Goal: Transaction & Acquisition: Purchase product/service

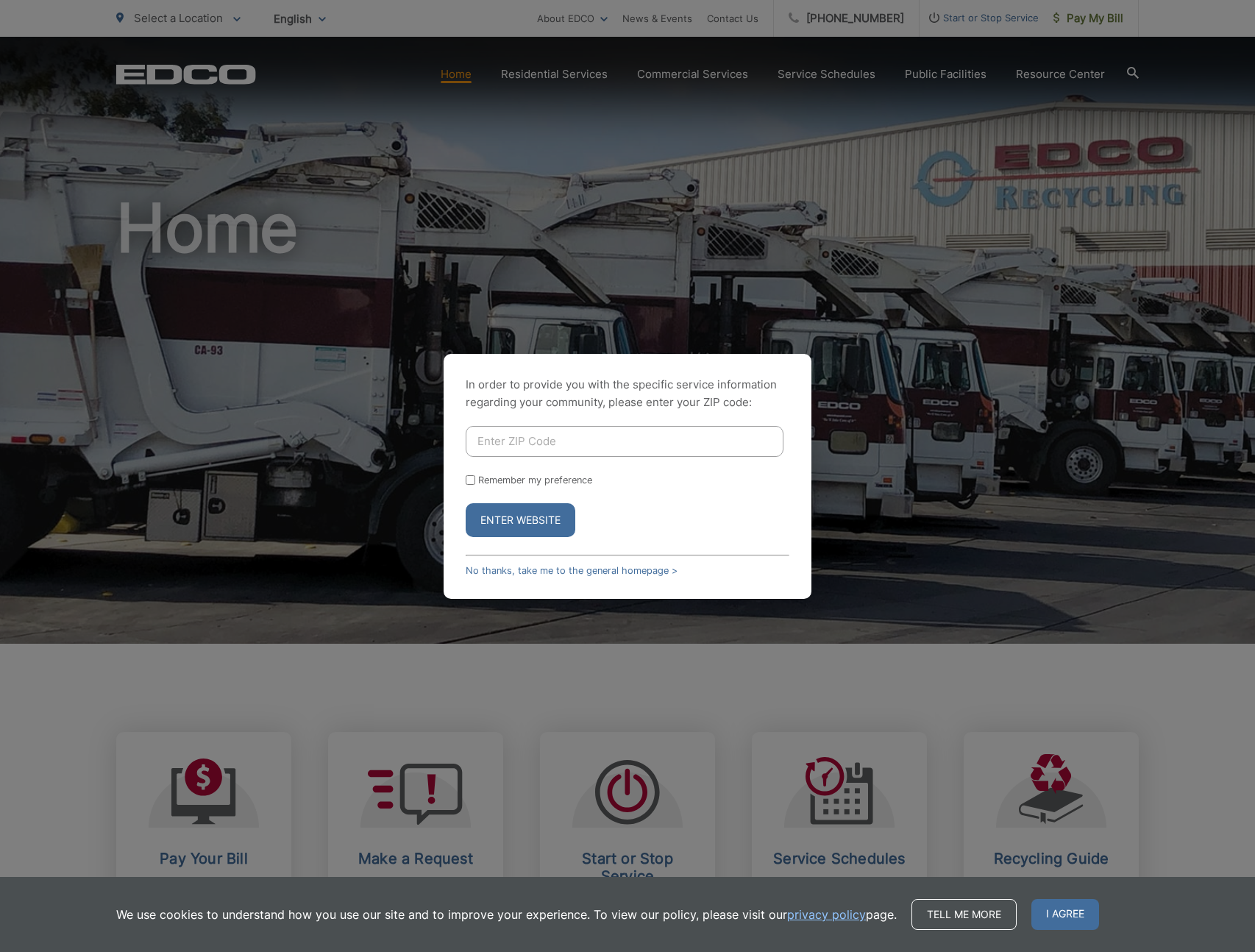
click at [534, 446] on input "Enter ZIP Code" at bounding box center [625, 441] width 318 height 31
type input "91977"
click at [517, 480] on label "Remember my preference" at bounding box center [535, 479] width 114 height 11
click at [476, 480] on input "Remember my preference" at bounding box center [471, 480] width 10 height 10
checkbox input "true"
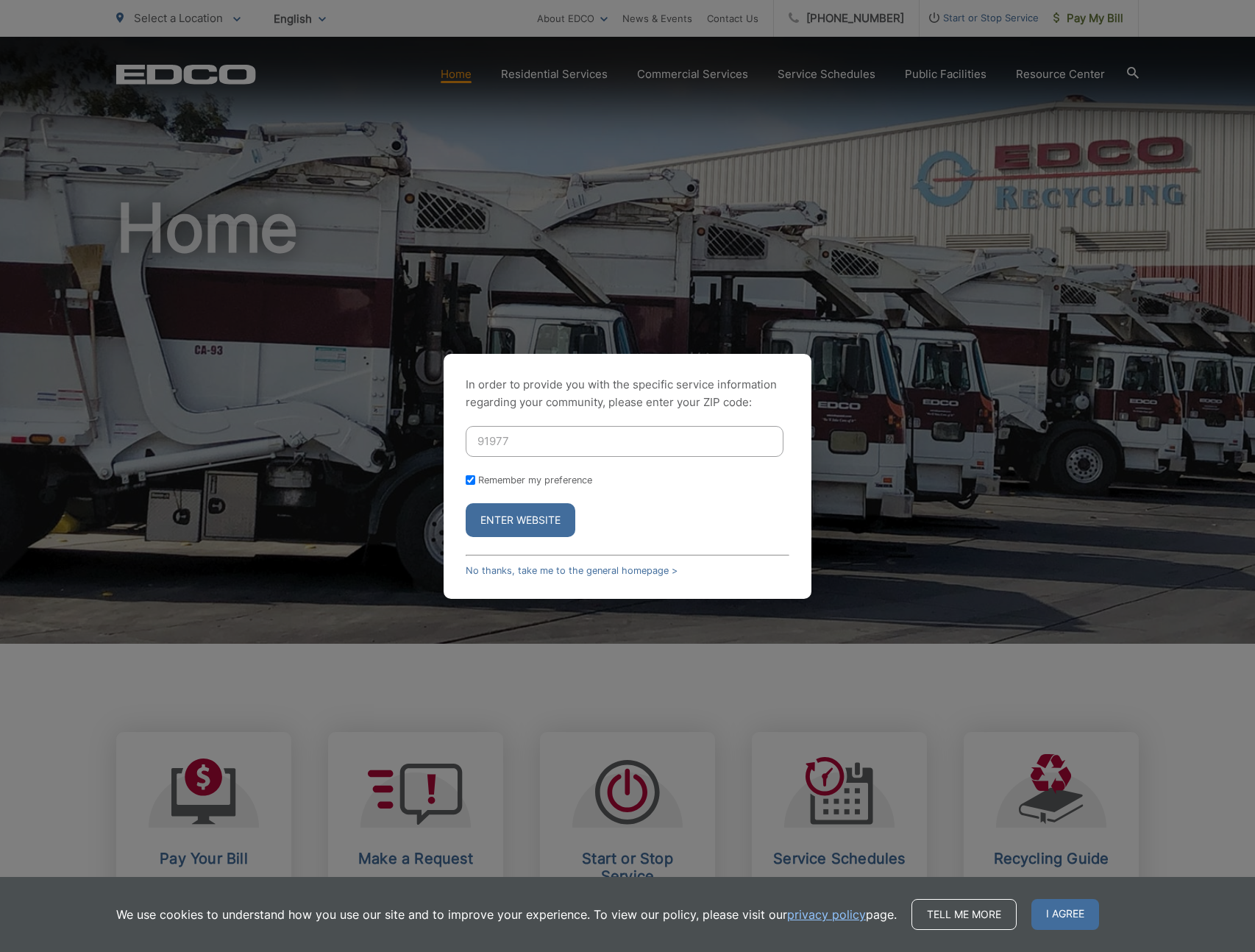
click at [517, 508] on button "Enter Website" at bounding box center [521, 520] width 110 height 34
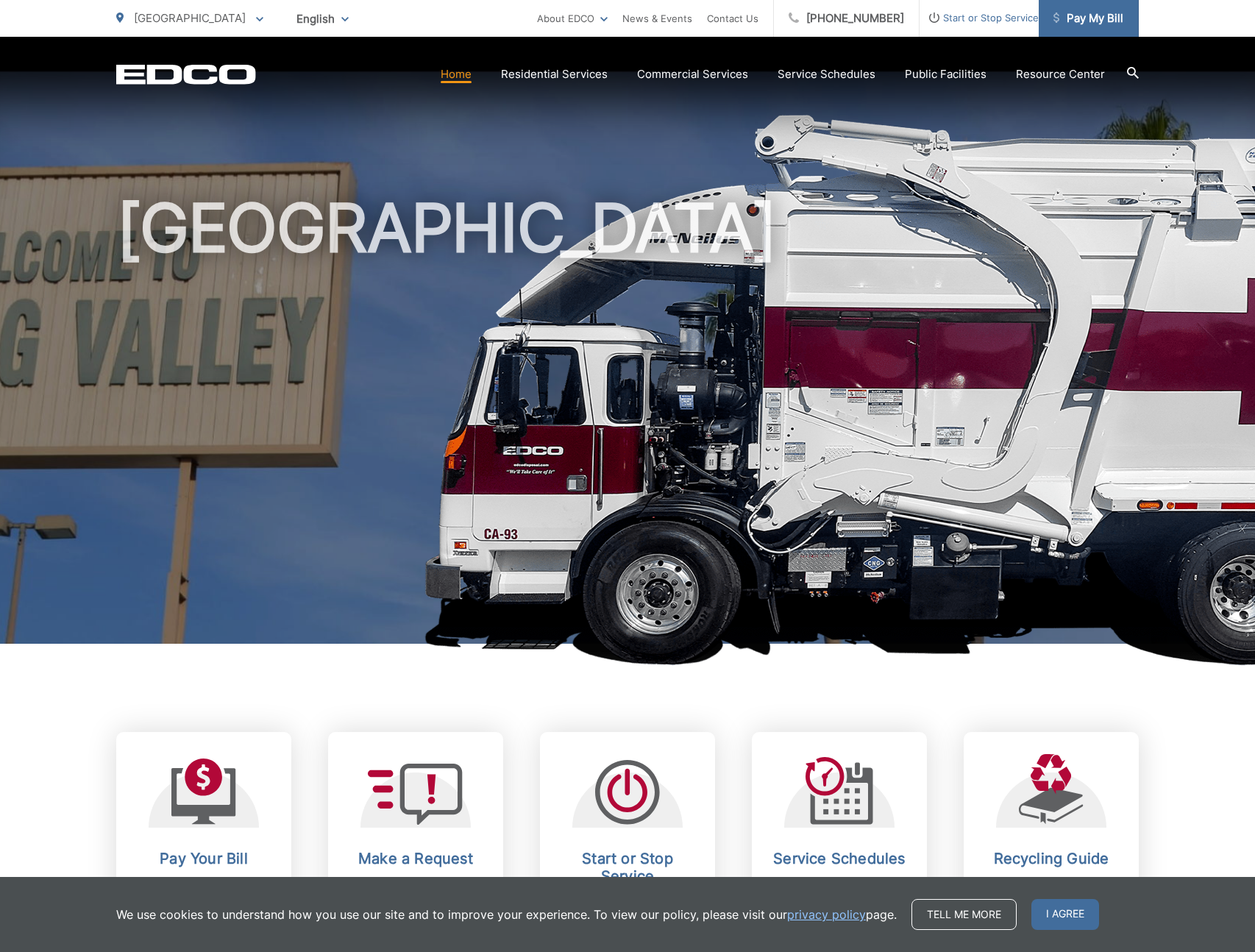
click at [1105, 17] on span "Pay My Bill" at bounding box center [1087, 19] width 70 height 18
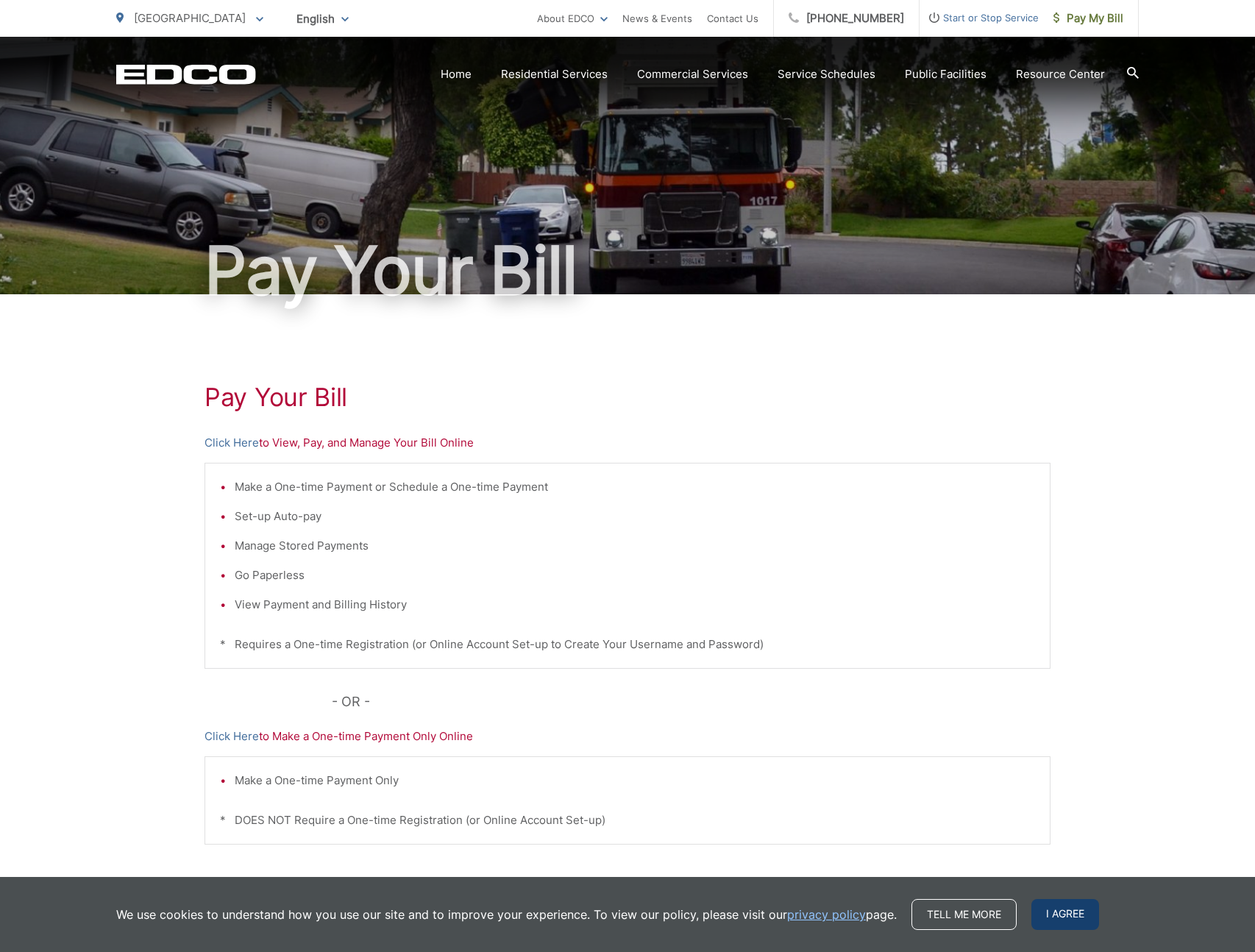
click at [1079, 921] on span "I agree" at bounding box center [1065, 915] width 68 height 31
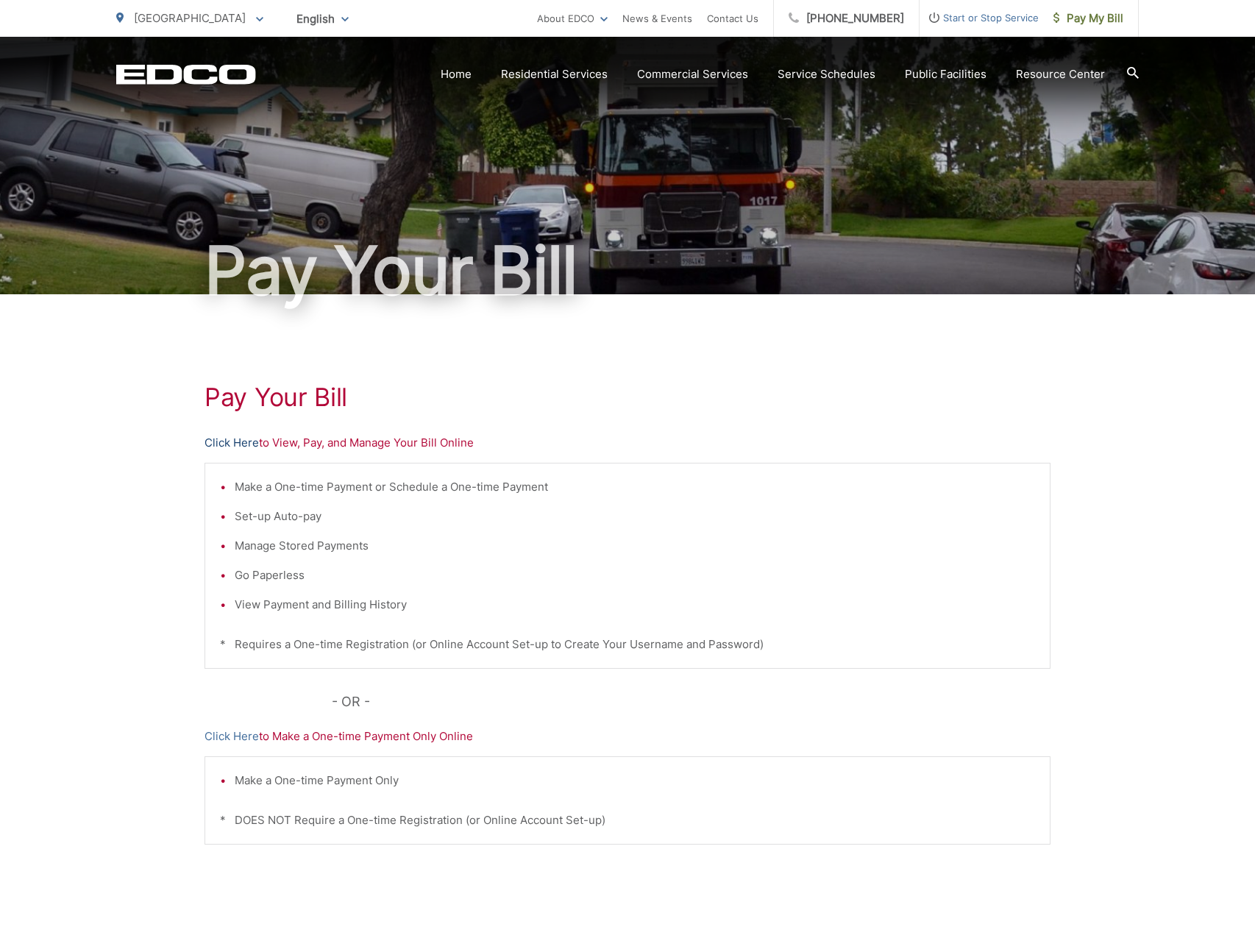
click at [228, 441] on link "Click Here" at bounding box center [232, 443] width 55 height 18
